Goal: Task Accomplishment & Management: Manage account settings

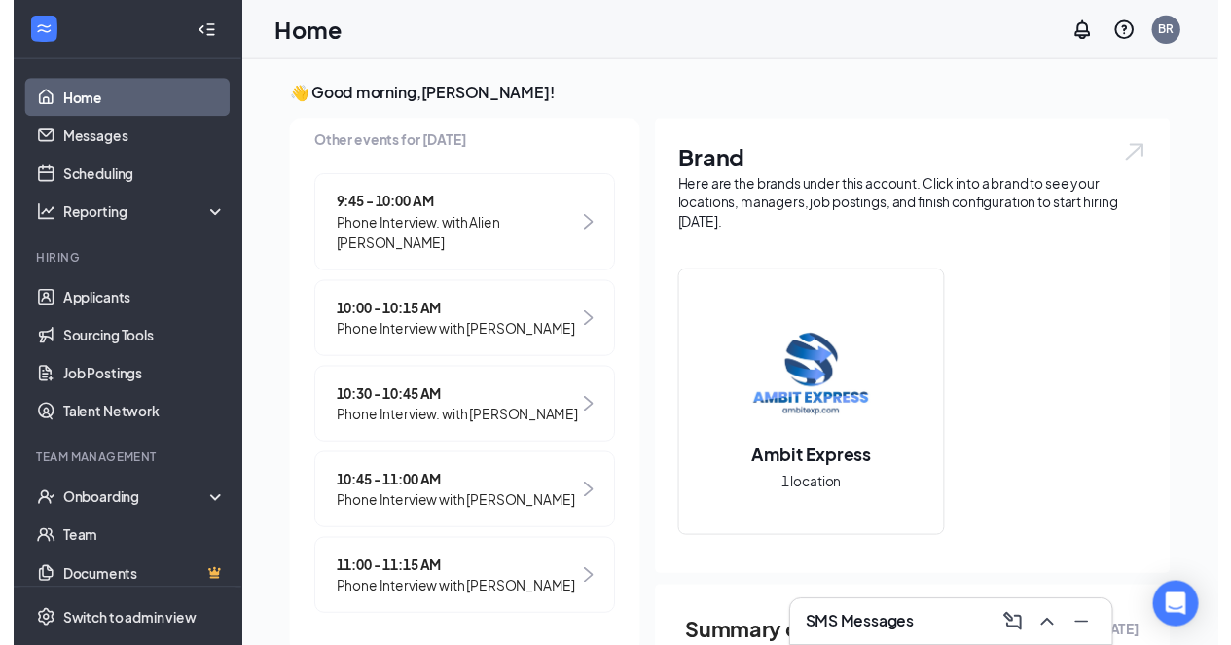
scroll to position [337, 0]
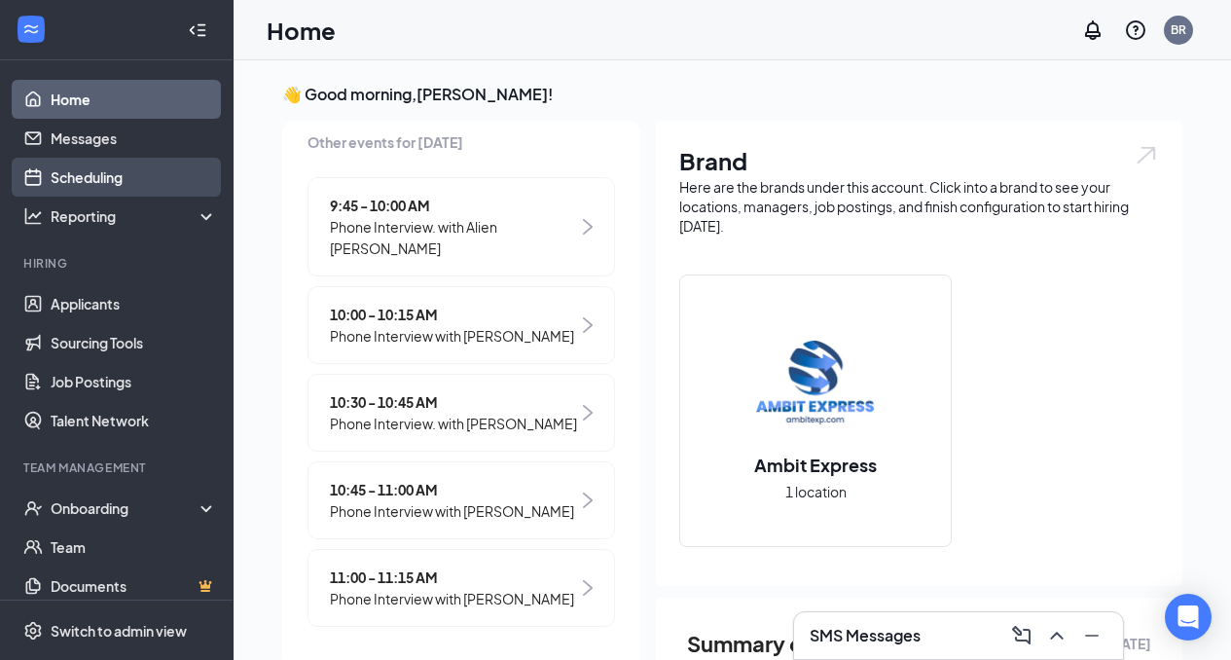
click at [88, 172] on link "Scheduling" at bounding box center [134, 177] width 166 height 39
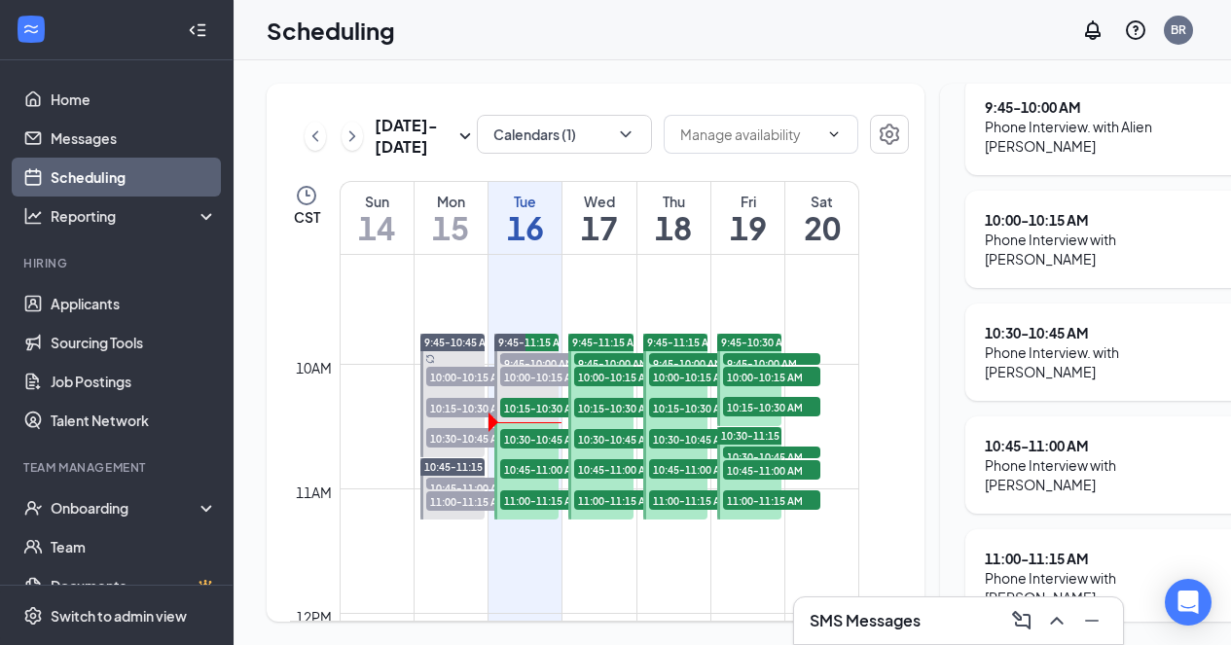
scroll to position [309, 0]
click at [606, 230] on div "Wed 17" at bounding box center [598, 218] width 73 height 72
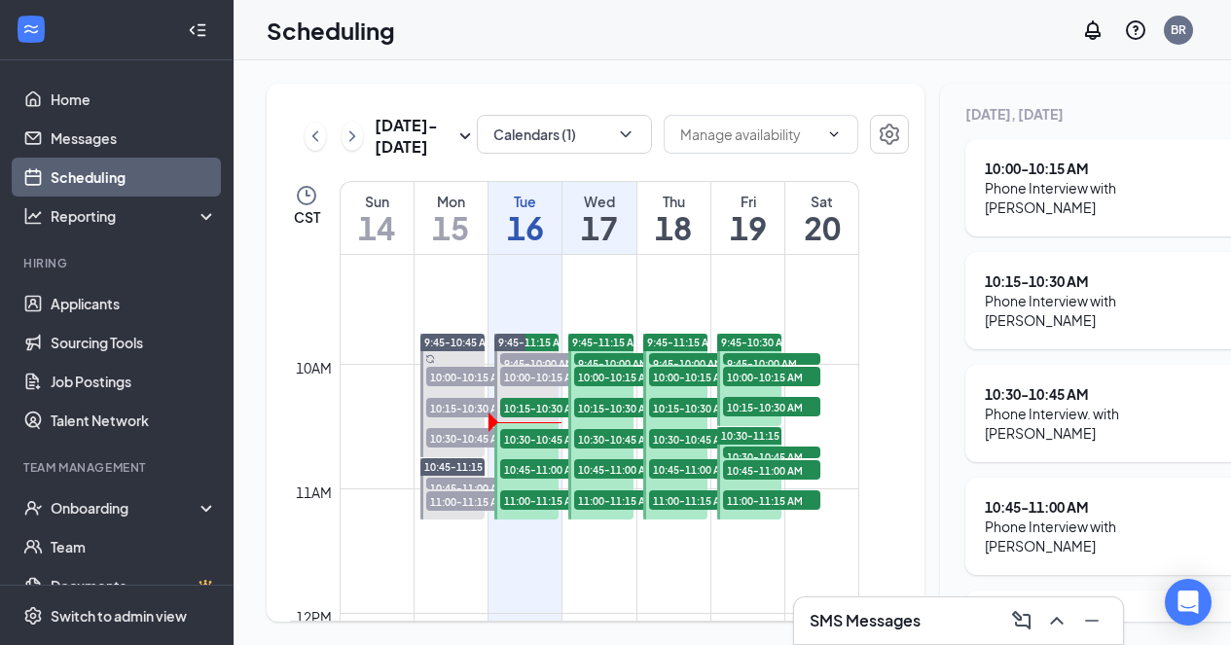
scroll to position [251, 0]
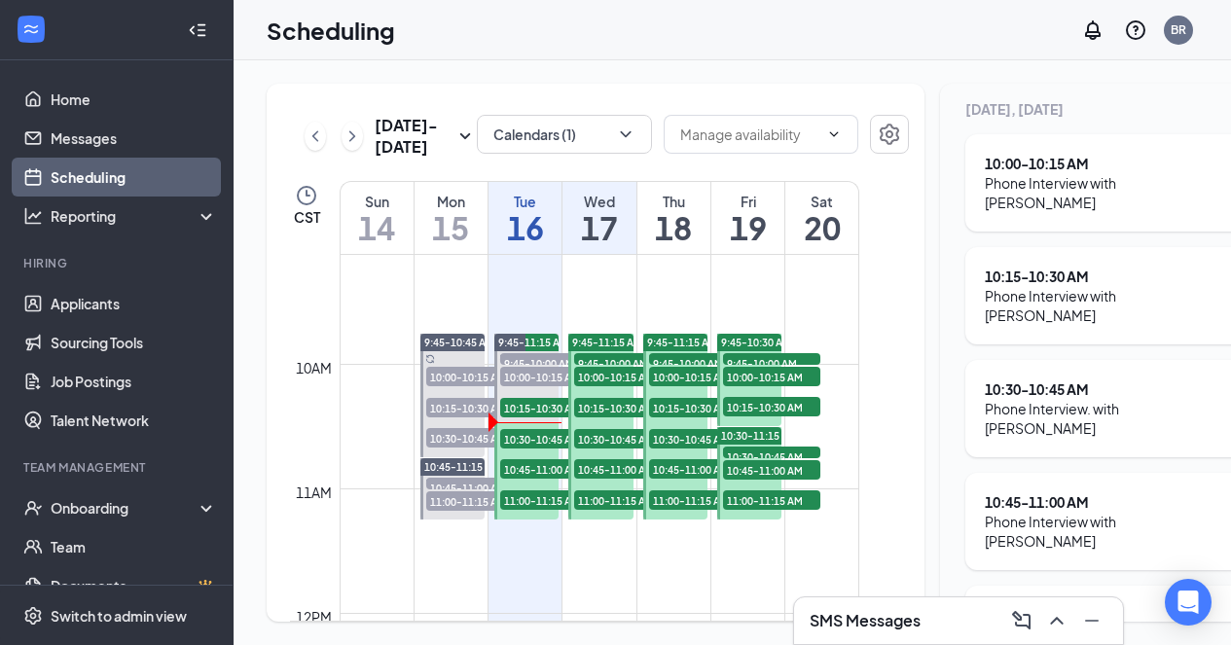
click at [458, 244] on h1 "15" at bounding box center [450, 227] width 73 height 33
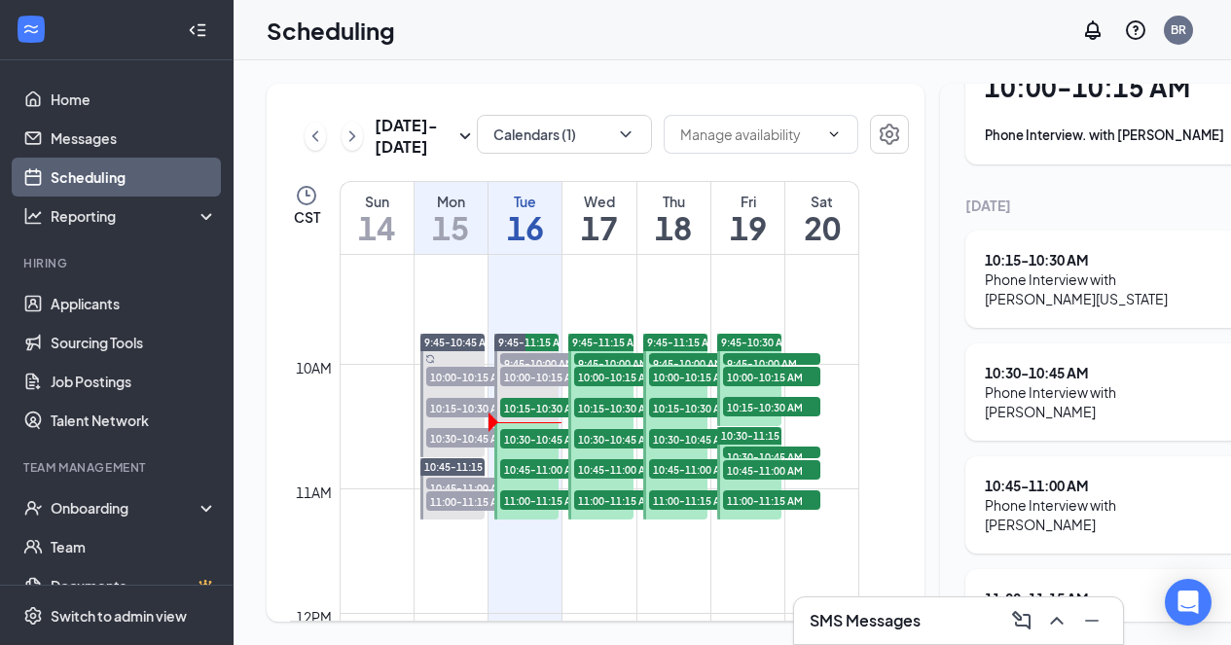
scroll to position [158, 0]
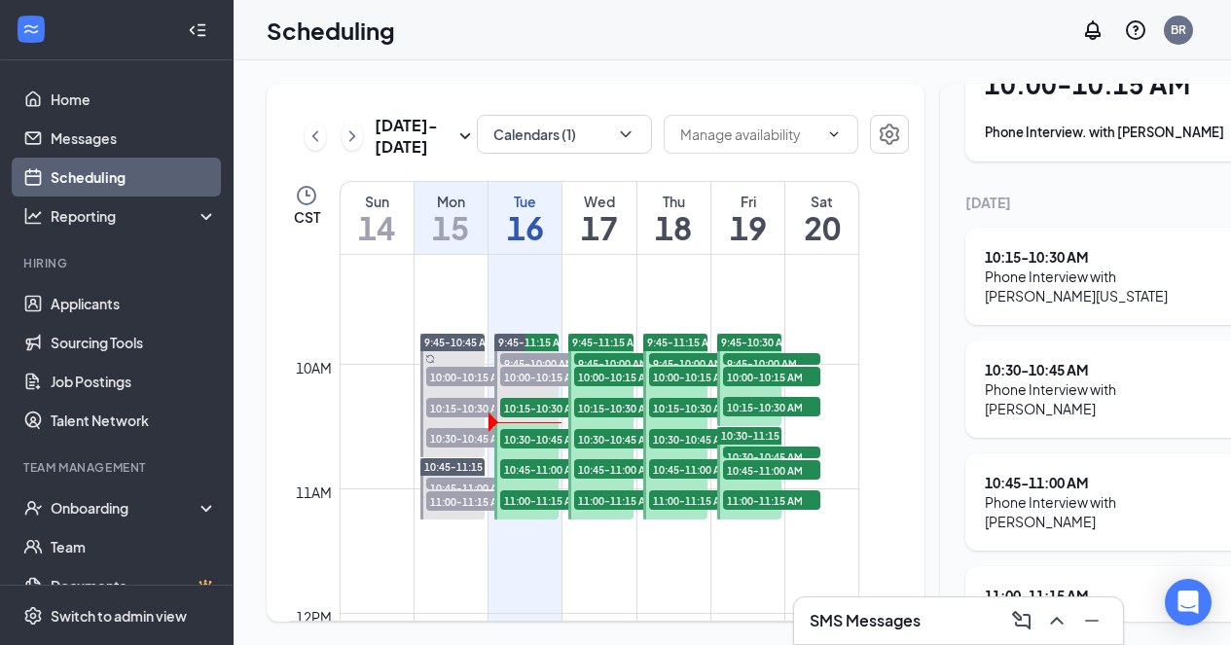
click at [697, 244] on h1 "18" at bounding box center [673, 227] width 73 height 33
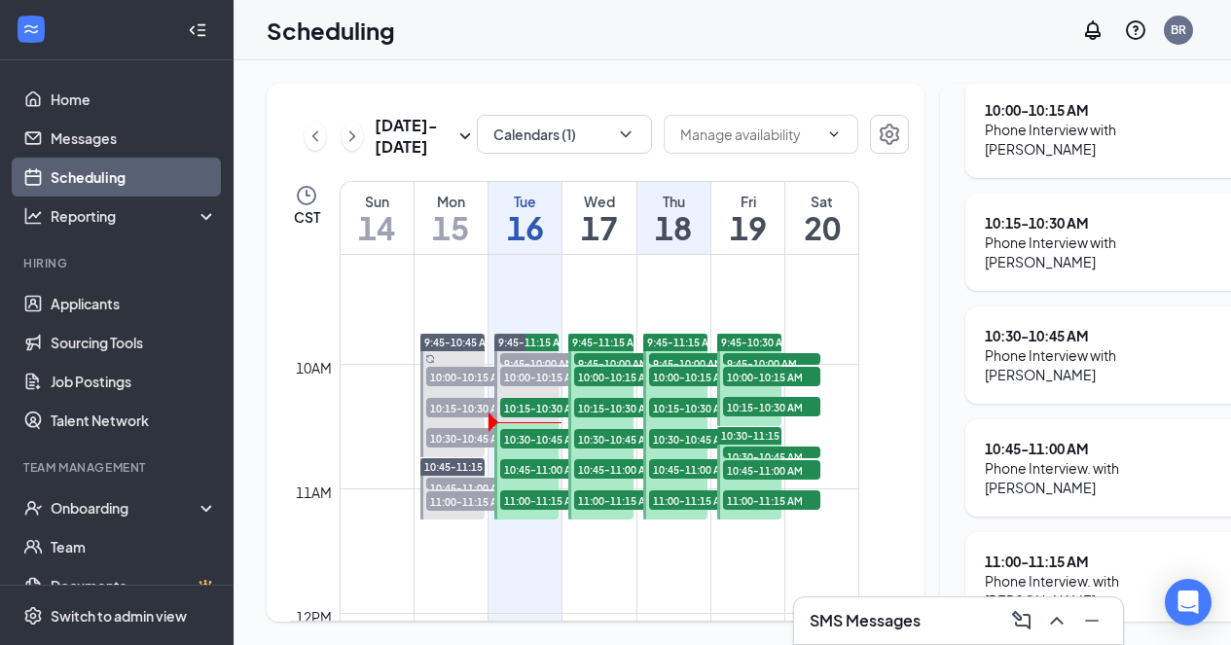
scroll to position [309, 0]
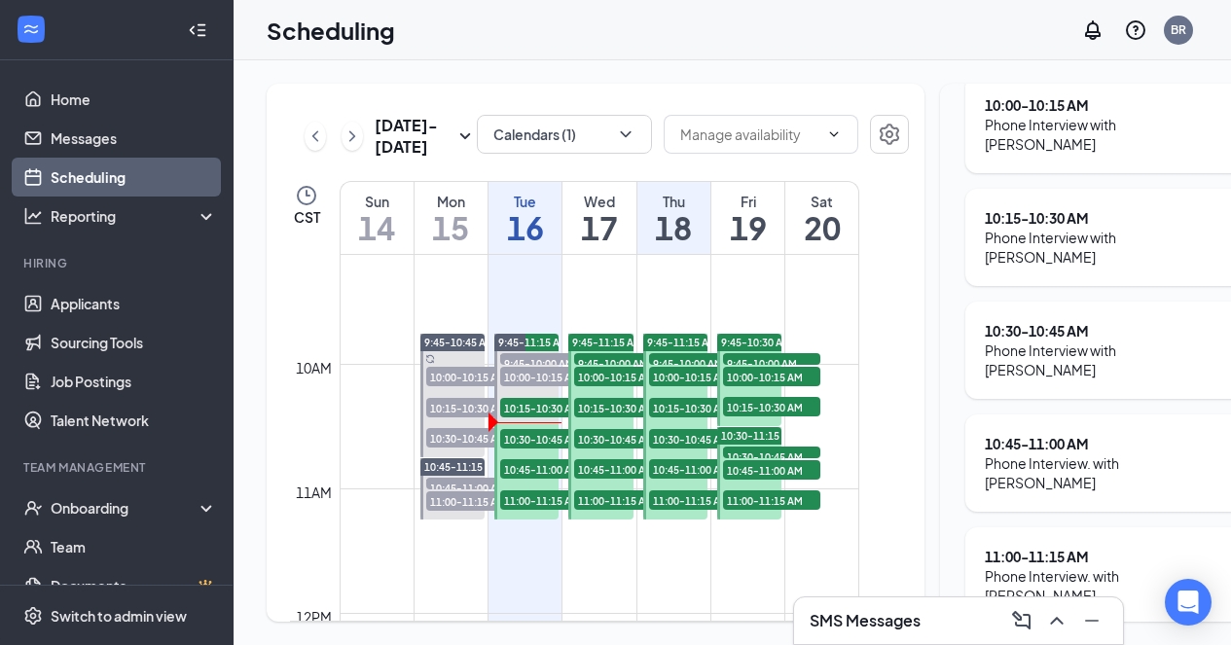
click at [750, 244] on h1 "19" at bounding box center [747, 227] width 73 height 33
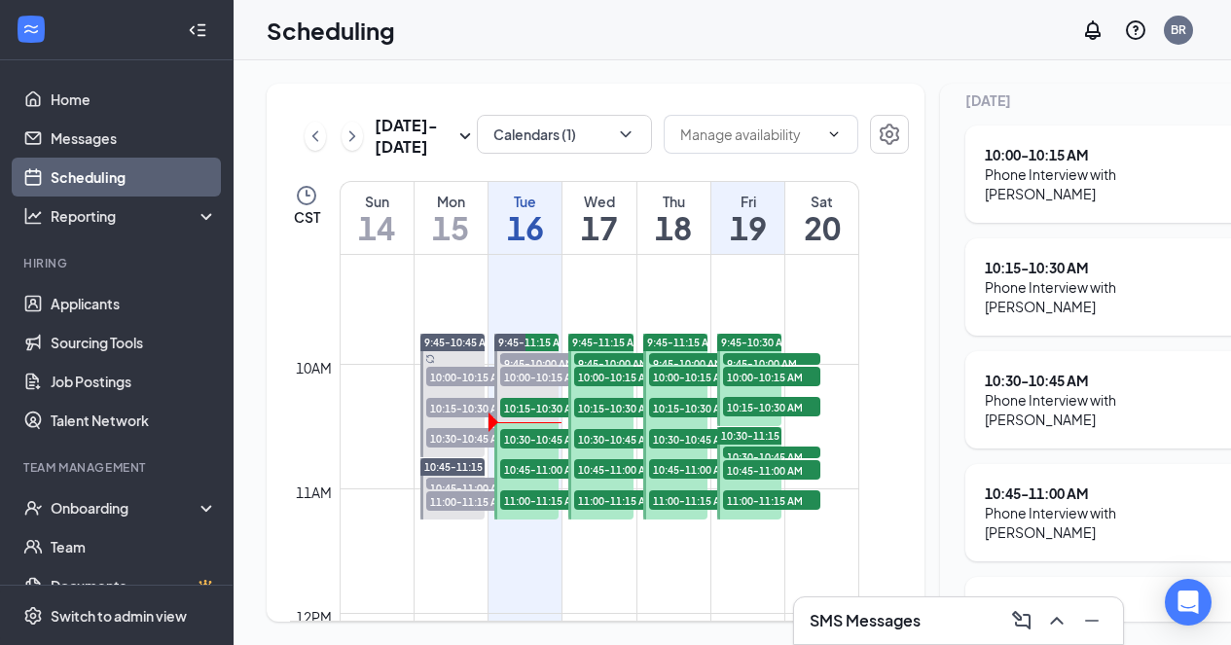
scroll to position [270, 0]
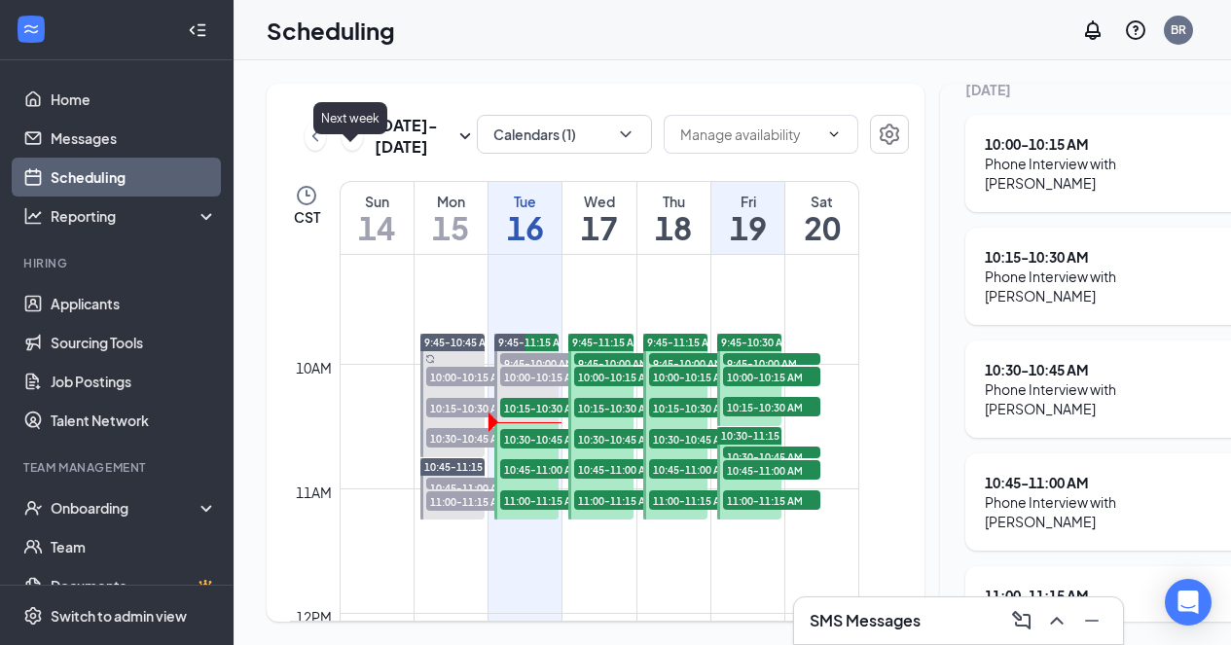
click at [346, 148] on icon "ChevronRight" at bounding box center [351, 136] width 19 height 23
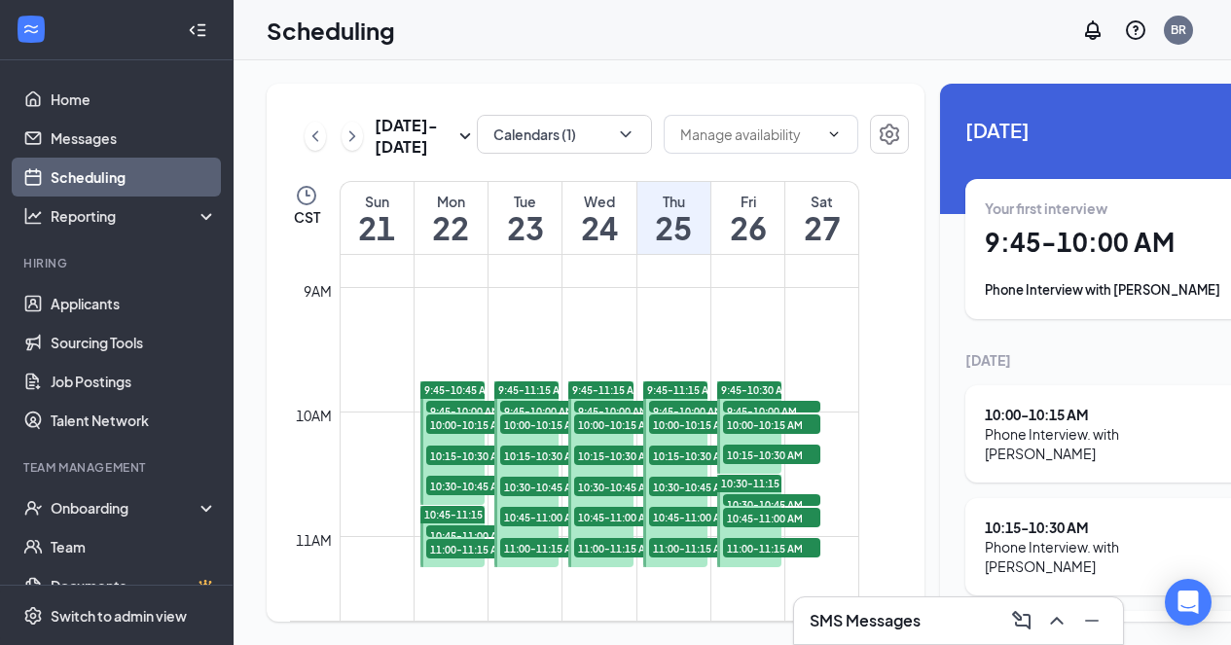
scroll to position [1086, 0]
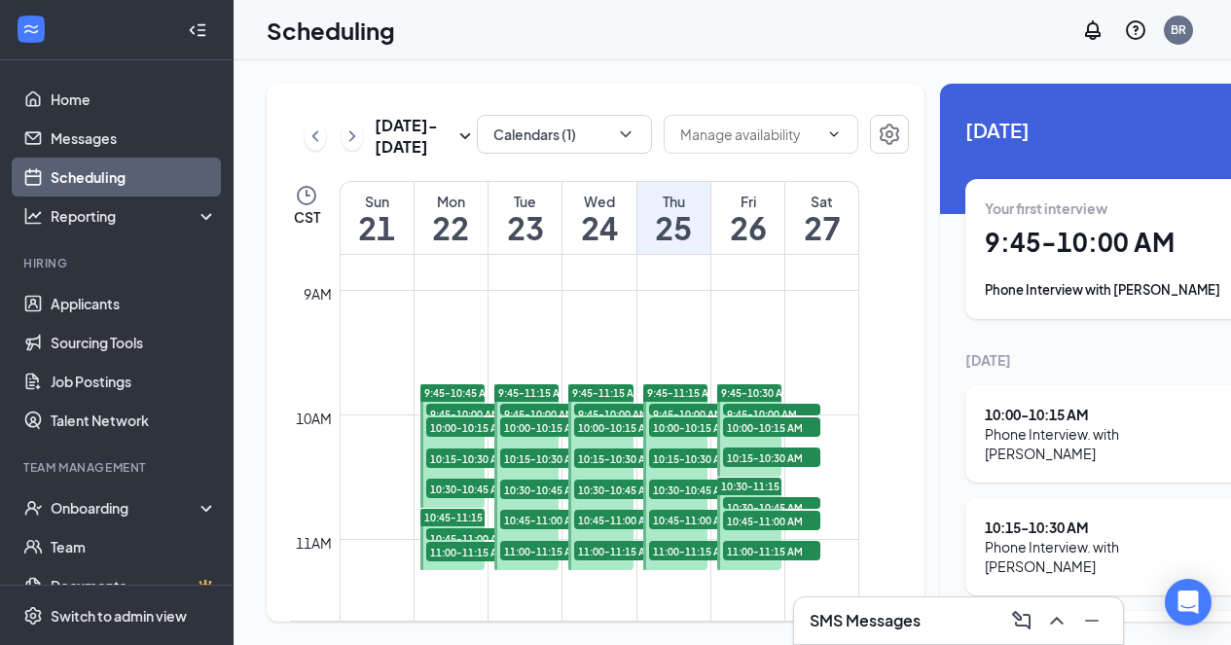
click at [446, 244] on h1 "22" at bounding box center [450, 227] width 73 height 33
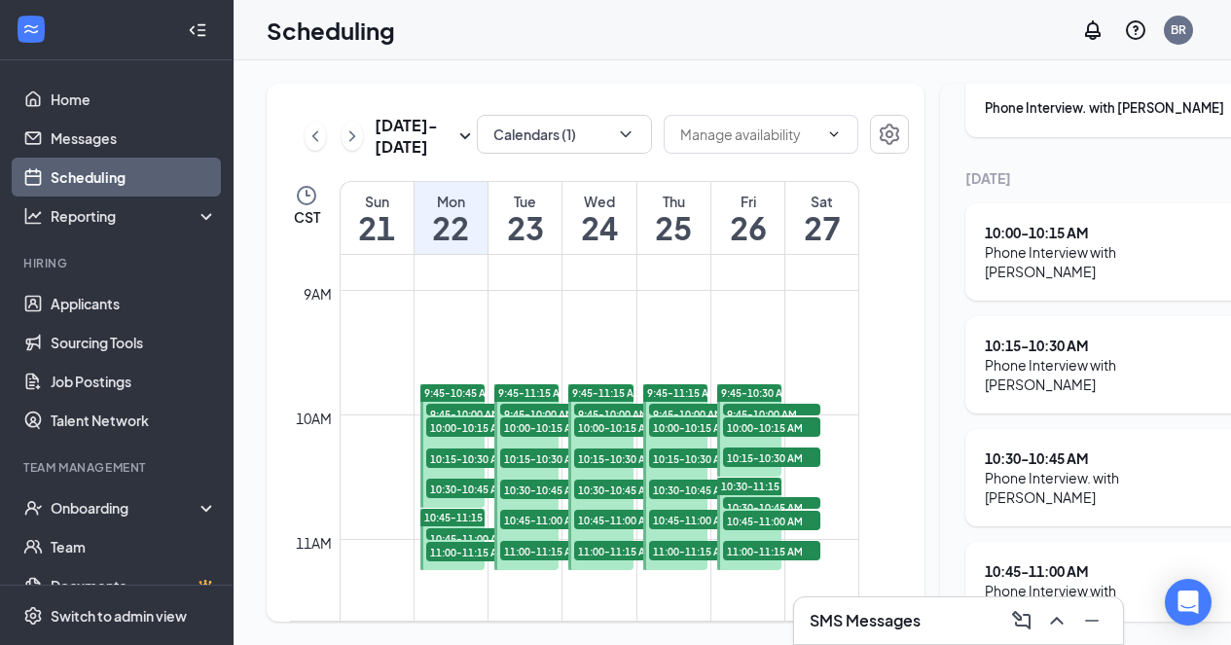
scroll to position [251, 0]
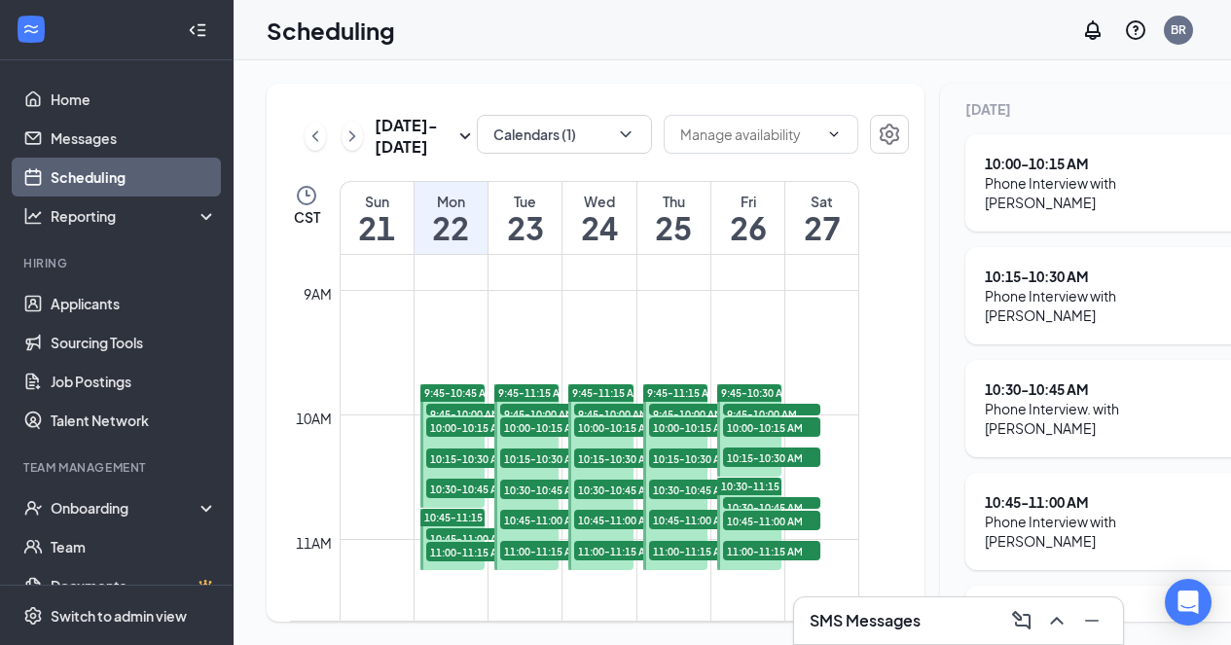
click at [531, 211] on div "Tue" at bounding box center [524, 201] width 73 height 19
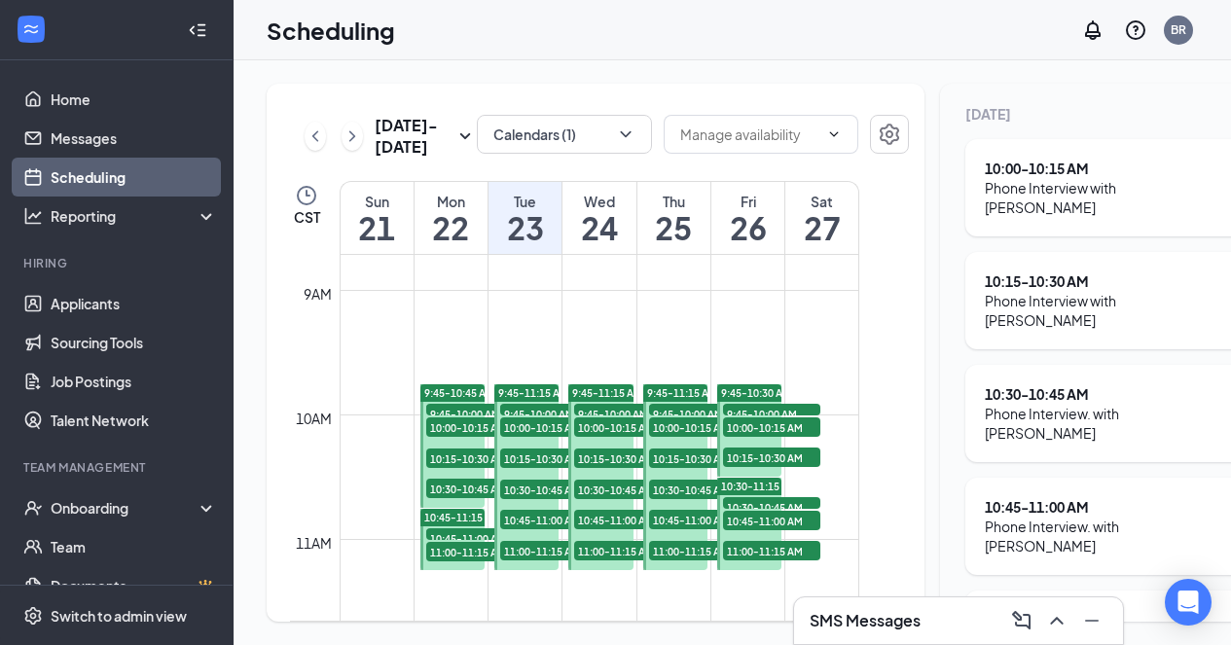
scroll to position [290, 0]
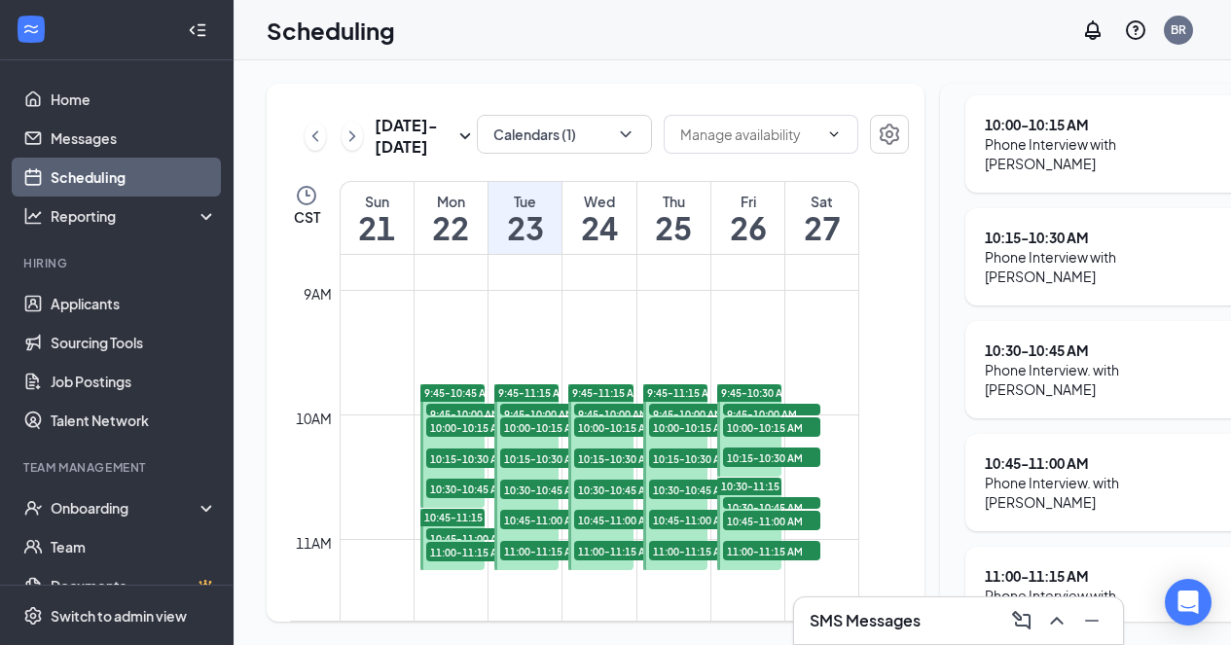
click at [577, 244] on h1 "24" at bounding box center [598, 227] width 73 height 33
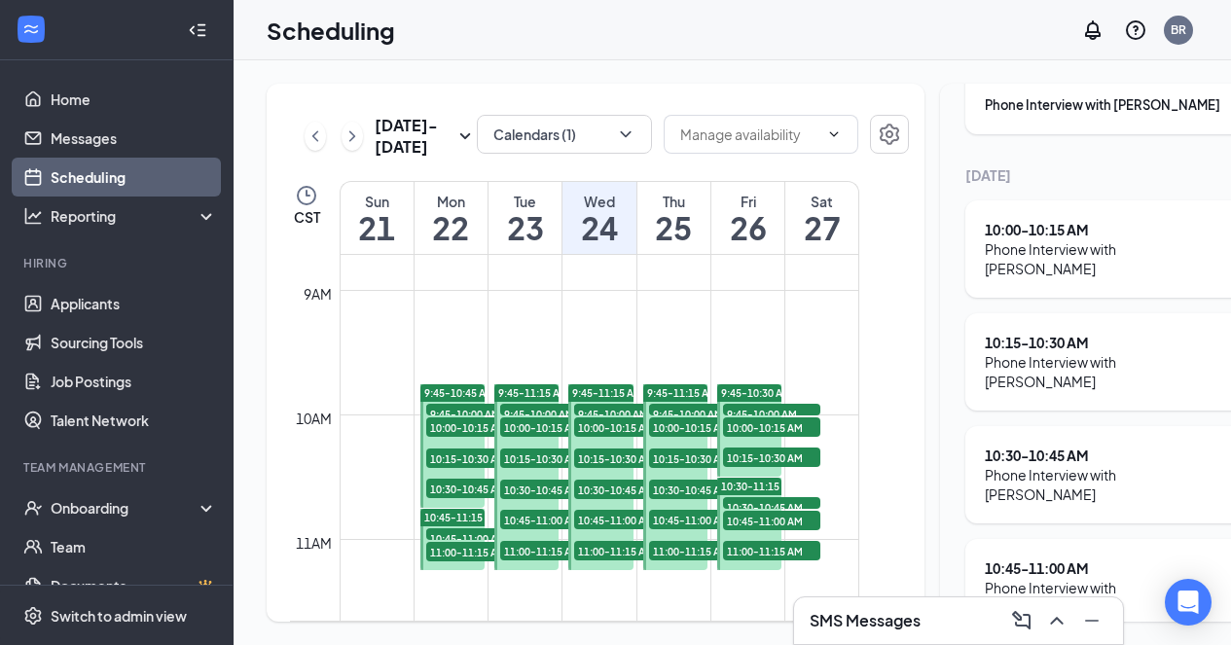
scroll to position [270, 0]
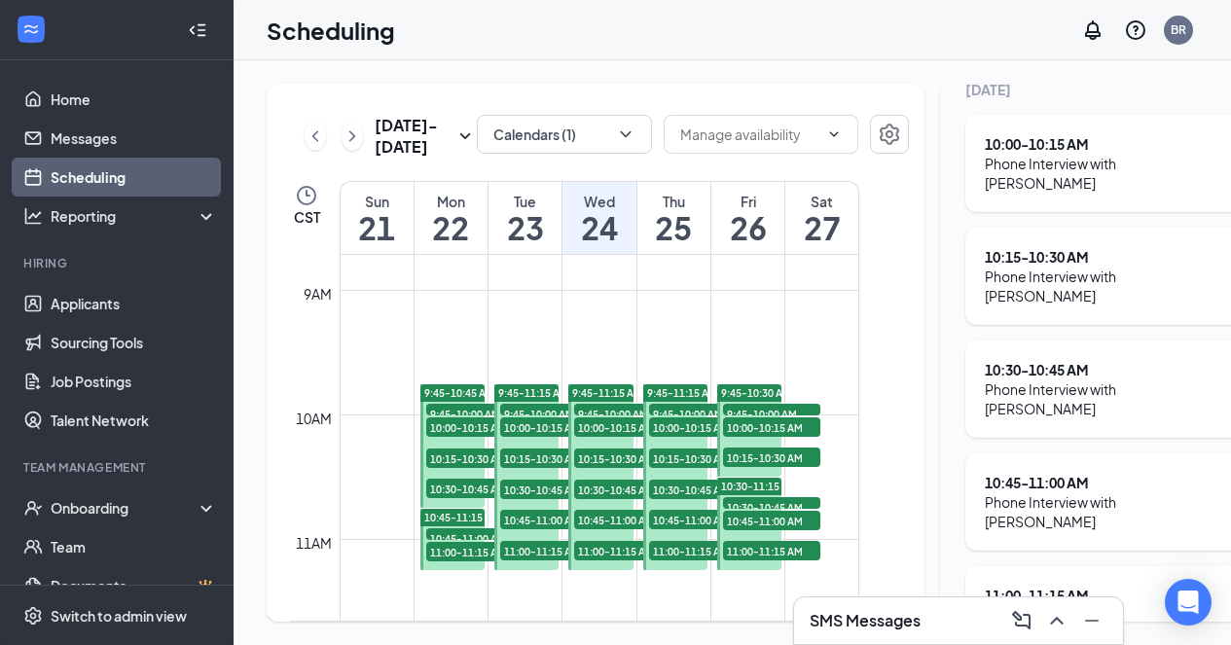
click at [662, 244] on h1 "25" at bounding box center [673, 227] width 73 height 33
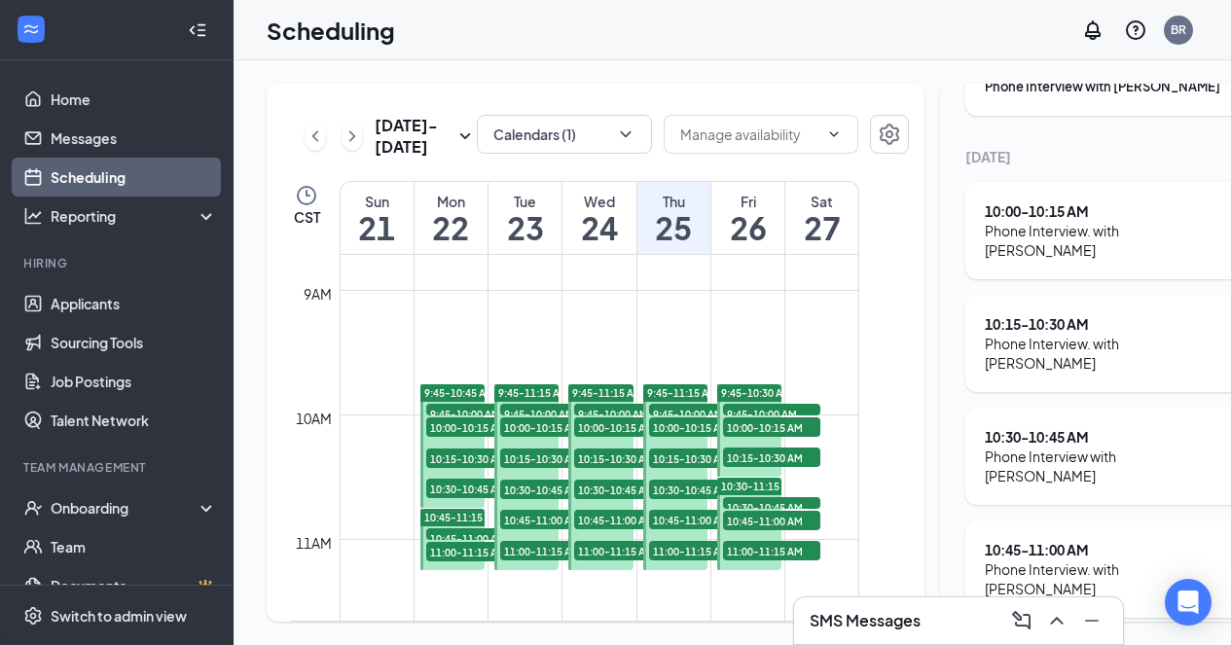
scroll to position [251, 0]
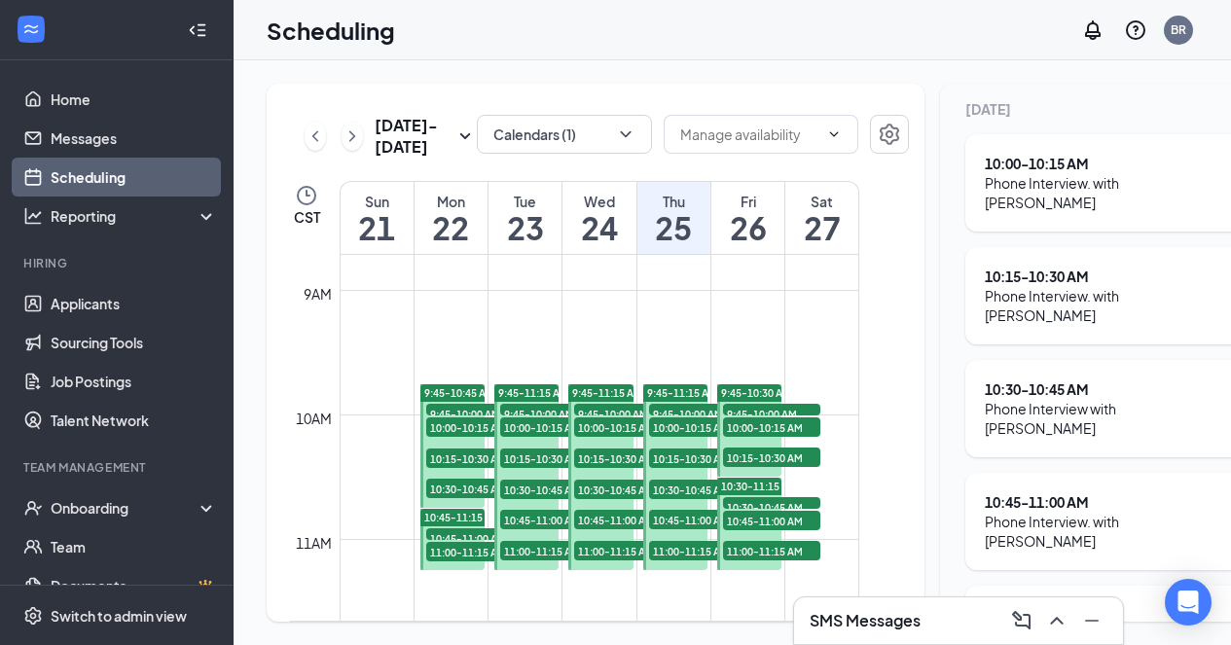
click at [739, 244] on h1 "26" at bounding box center [747, 227] width 73 height 33
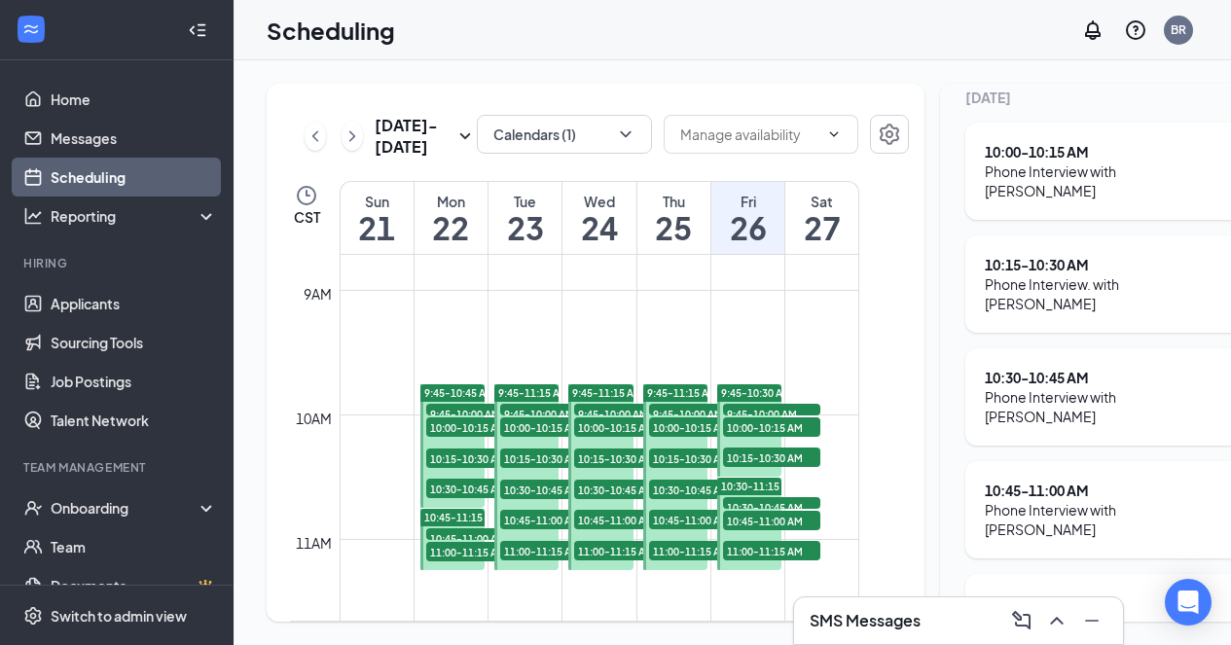
scroll to position [270, 0]
